Goal: Check status: Check status

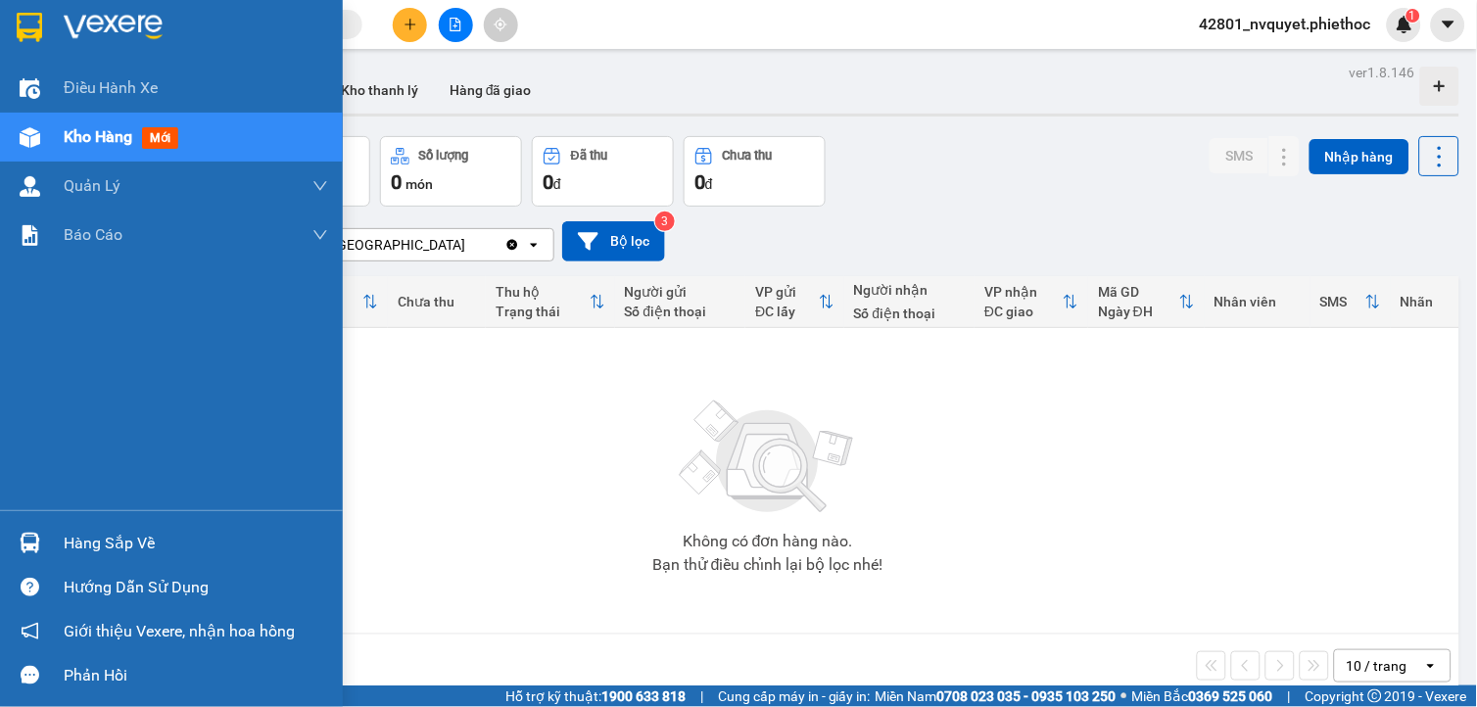
click at [46, 543] on div "Hàng sắp về" at bounding box center [171, 543] width 343 height 44
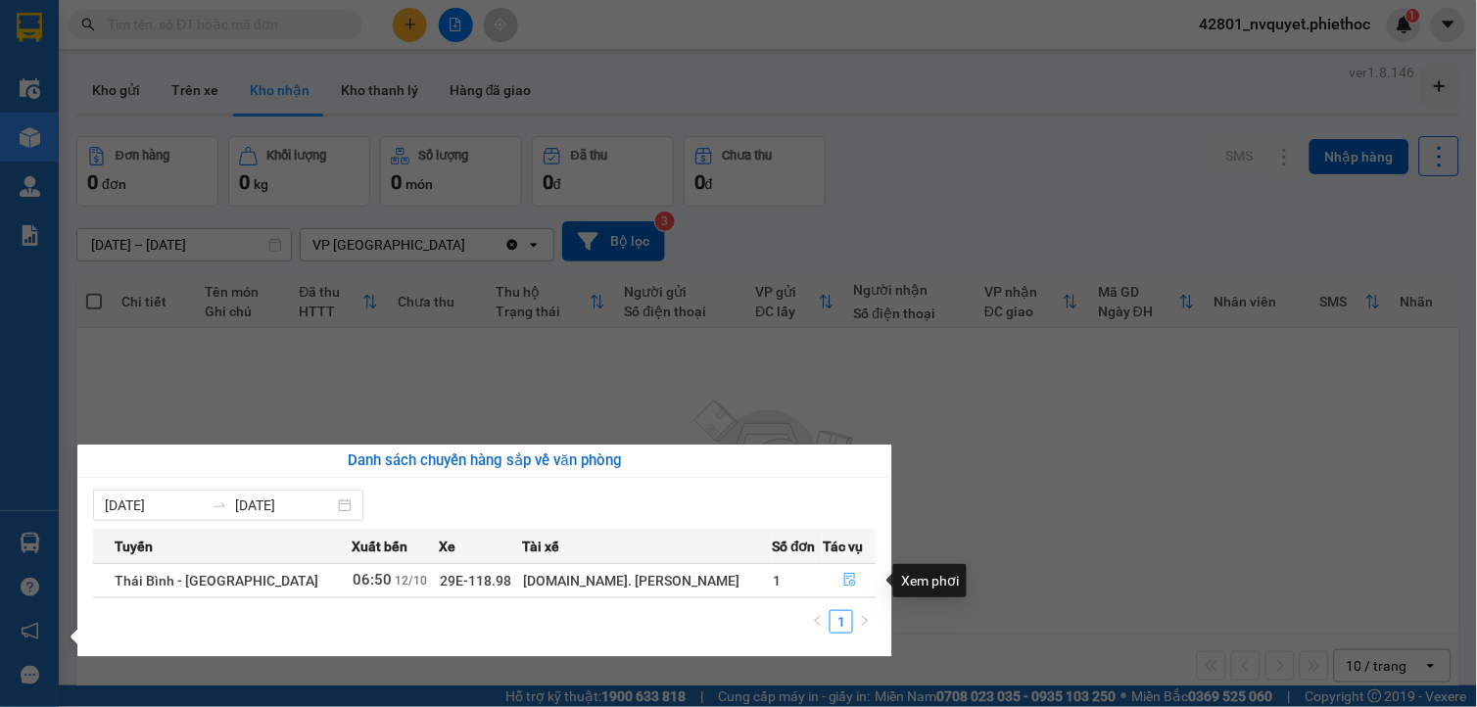
click at [828, 580] on button "button" at bounding box center [850, 580] width 52 height 31
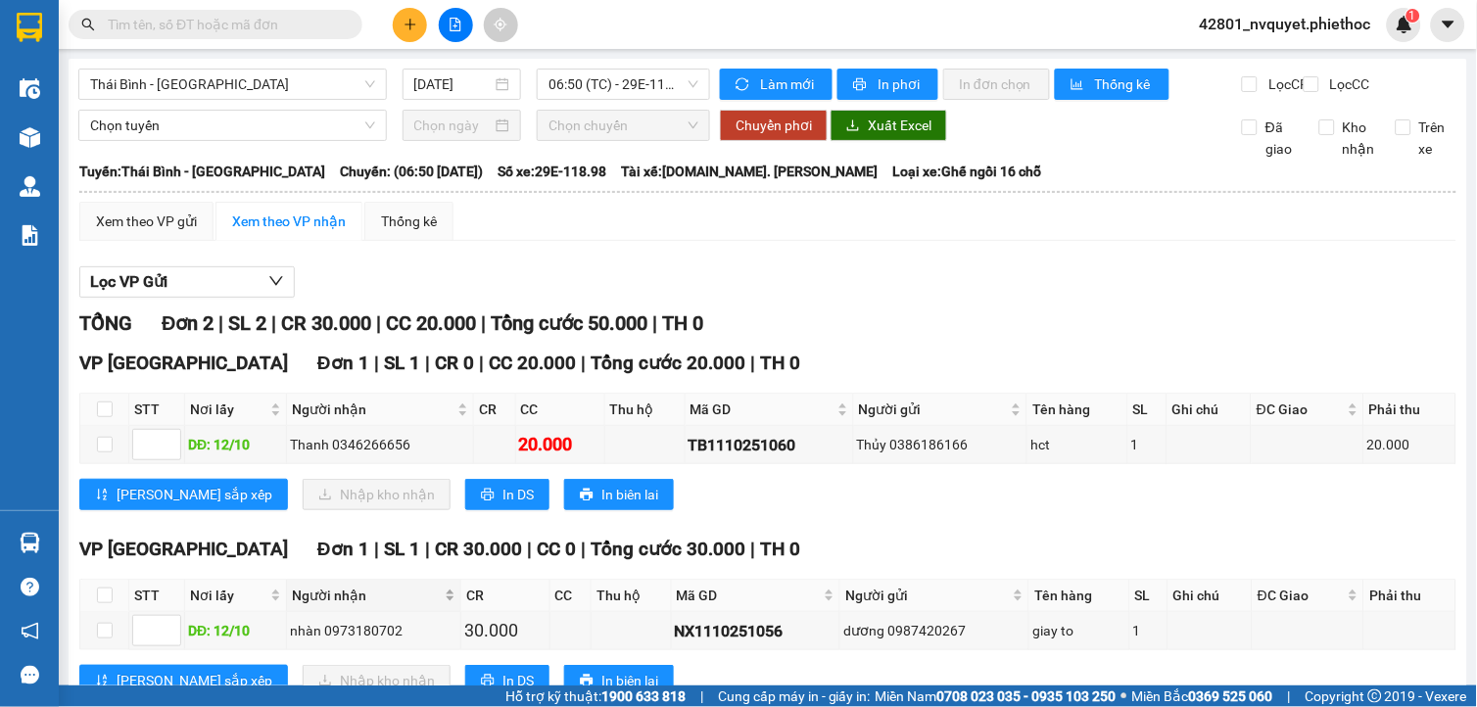
scroll to position [83, 0]
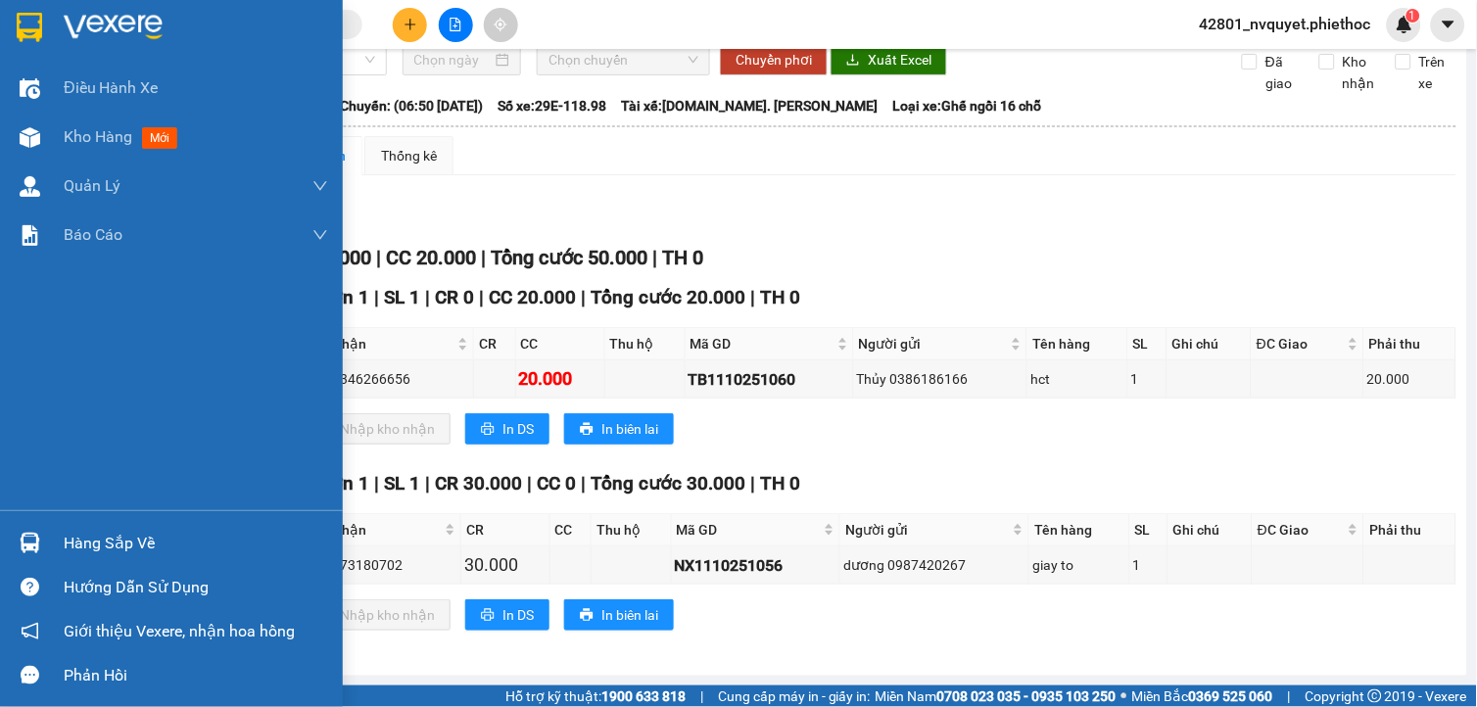
click at [29, 526] on div at bounding box center [30, 543] width 34 height 34
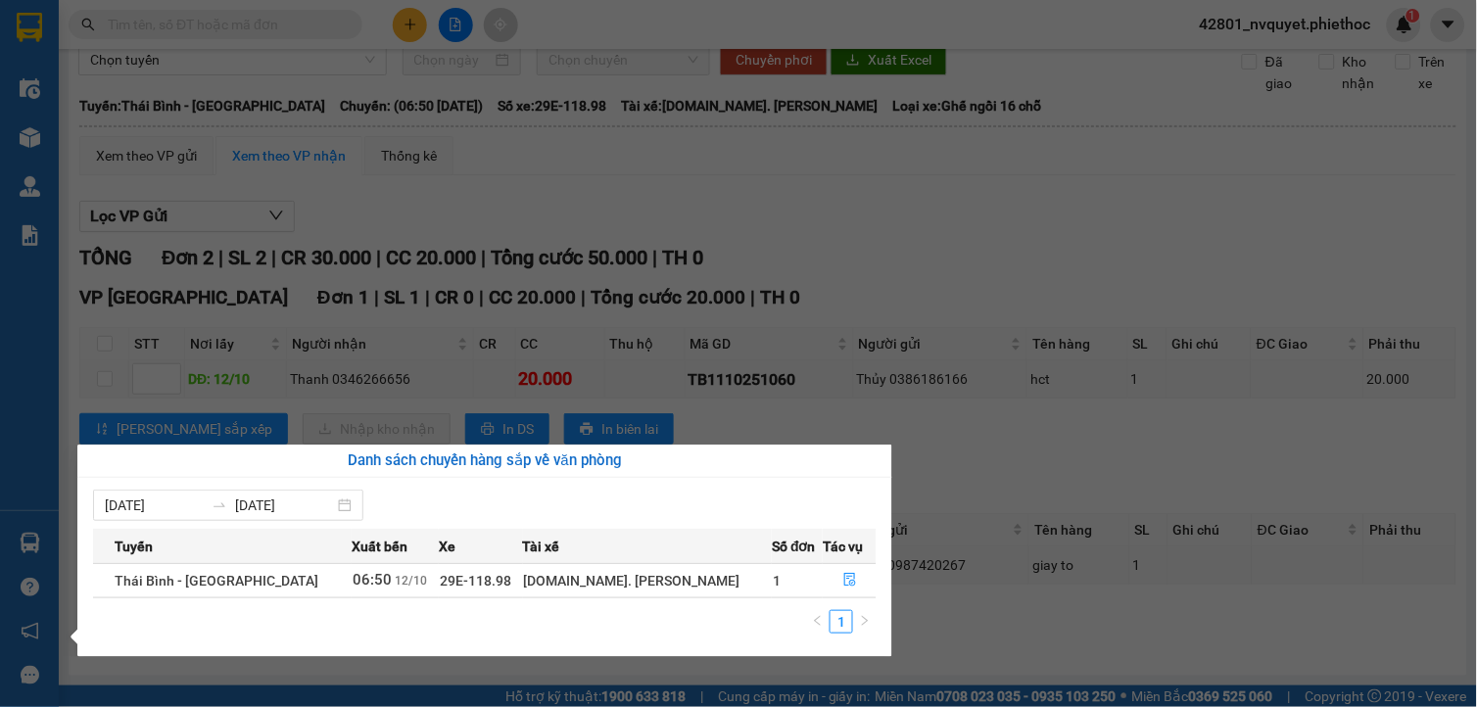
click at [960, 223] on section "Kết quả tìm kiếm ( 0 ) Bộ lọc No Data 42801_nvquyet.phiethoc 1 Điều hành xe Kho…" at bounding box center [738, 353] width 1477 height 707
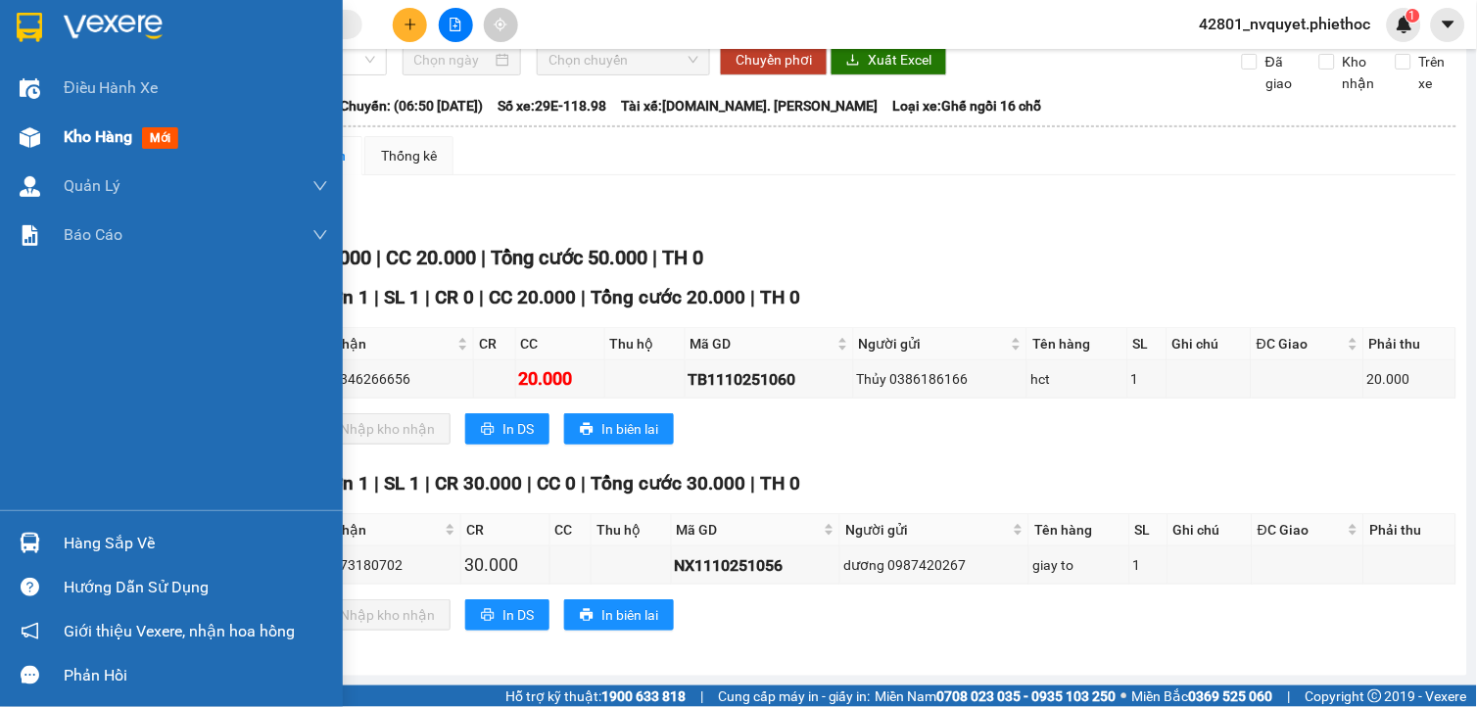
click at [103, 144] on span "Kho hàng" at bounding box center [98, 136] width 69 height 19
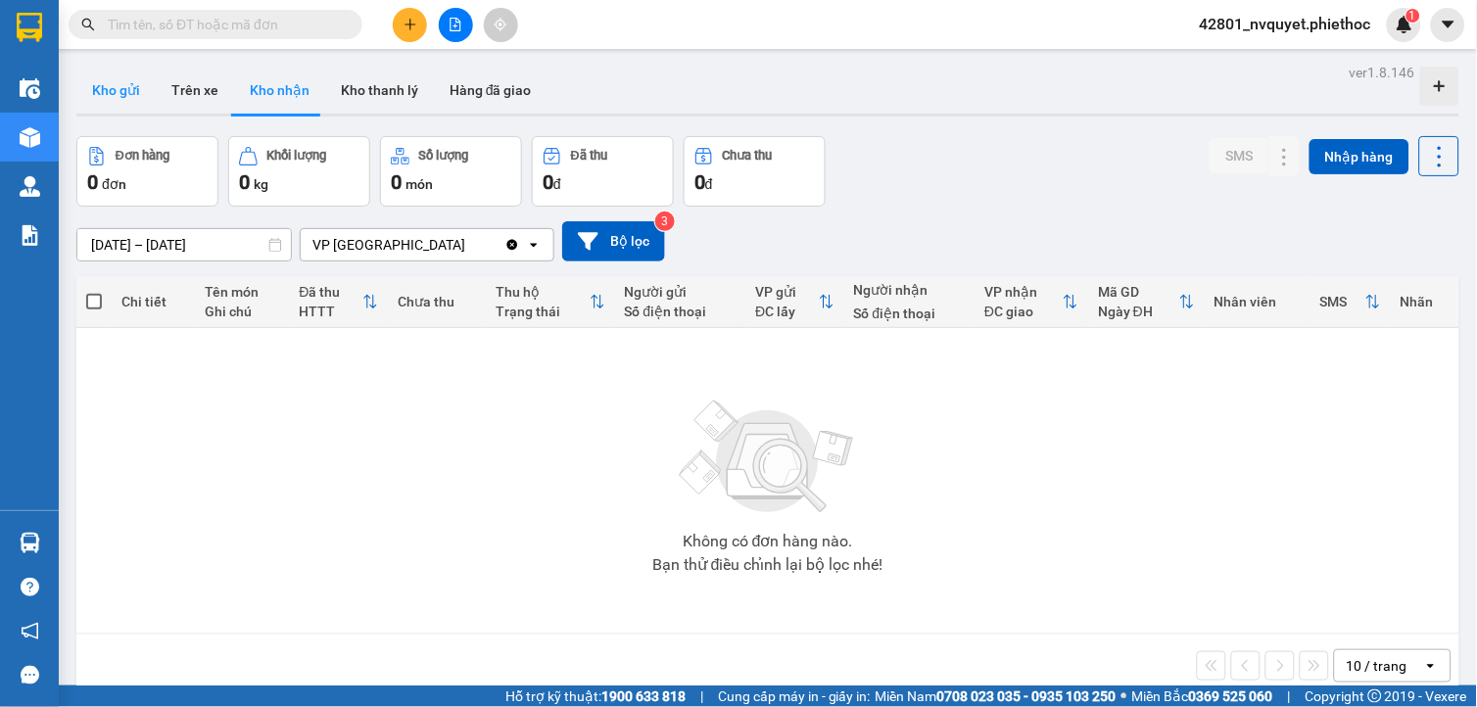
click at [109, 90] on button "Kho gửi" at bounding box center [115, 90] width 79 height 47
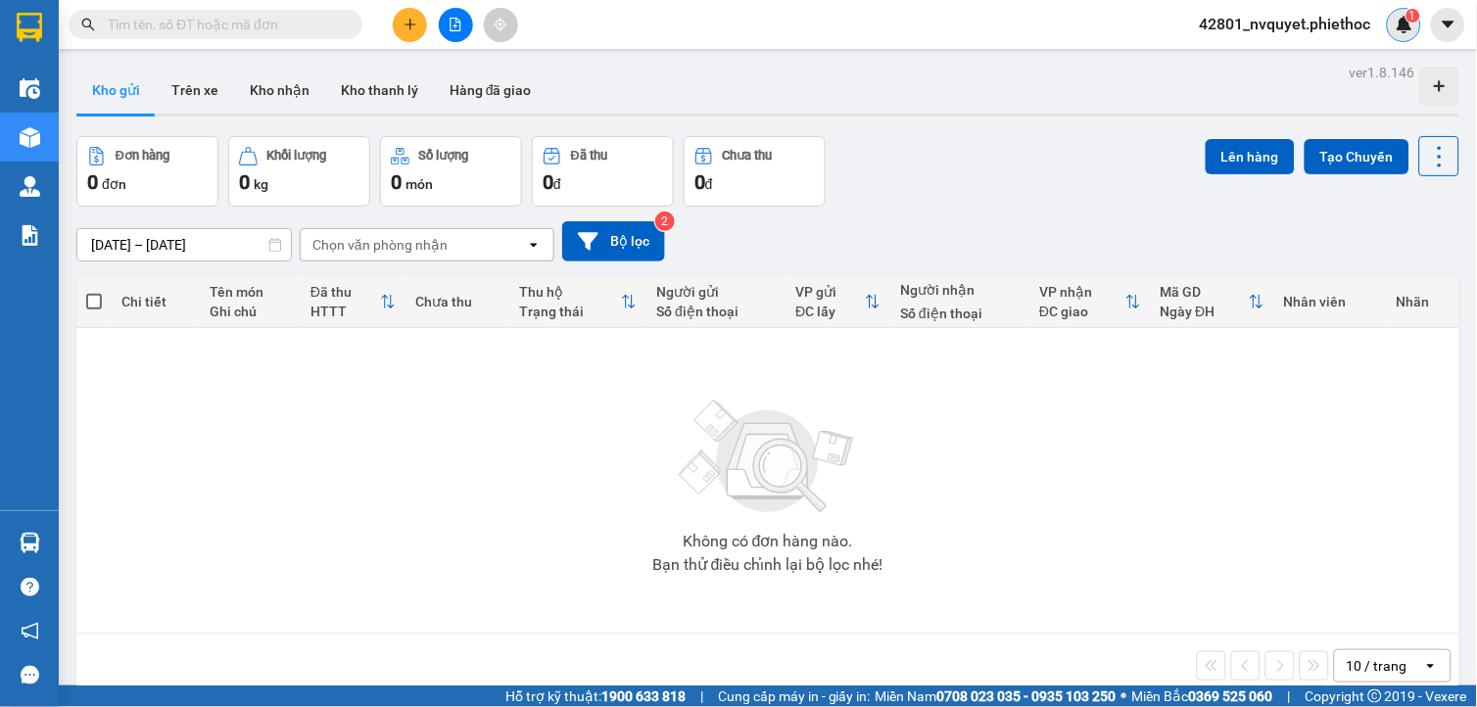
click at [1412, 21] on span "1" at bounding box center [1412, 16] width 7 height 14
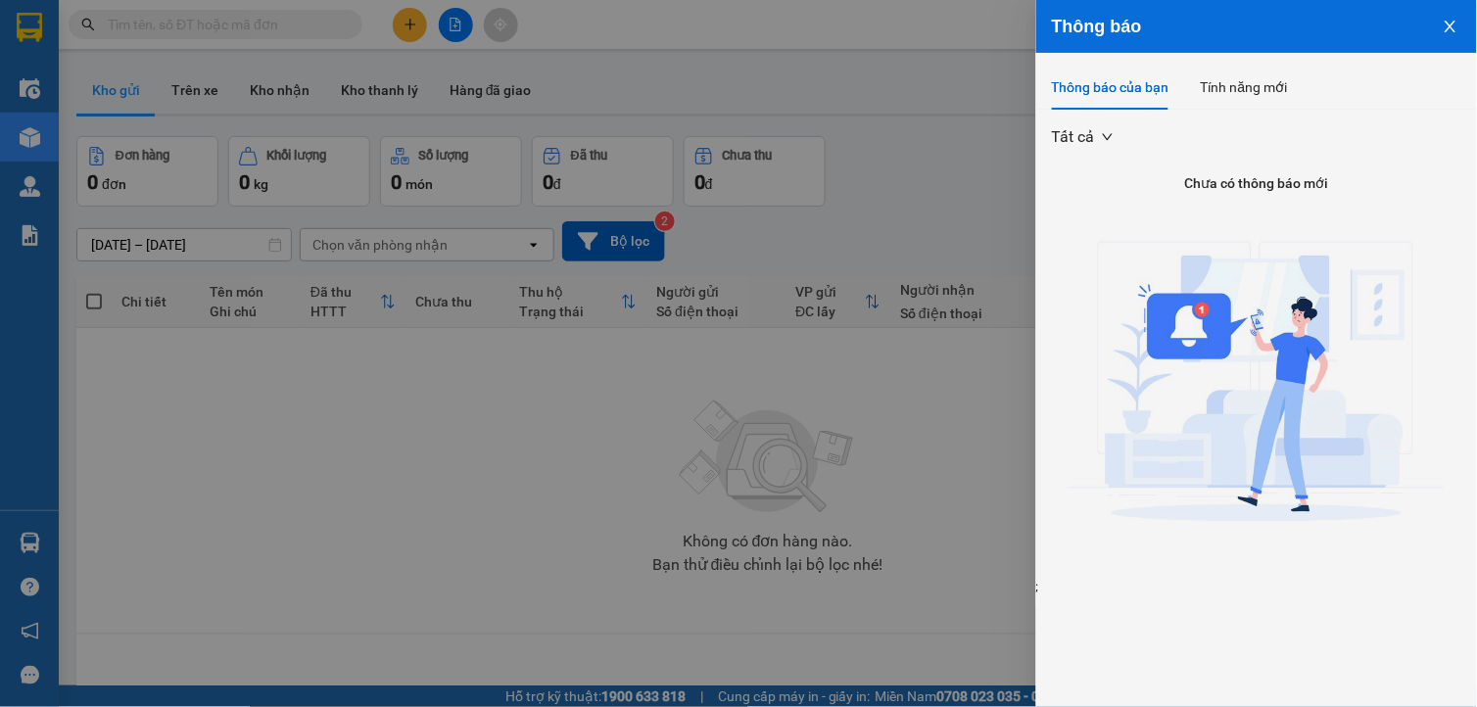
click at [1446, 133] on div "Tất cả Chưa có thông báo mới ;" at bounding box center [1256, 354] width 441 height 488
click at [1455, 31] on icon "close" at bounding box center [1449, 27] width 11 height 12
